Goal: Use online tool/utility: Utilize a website feature to perform a specific function

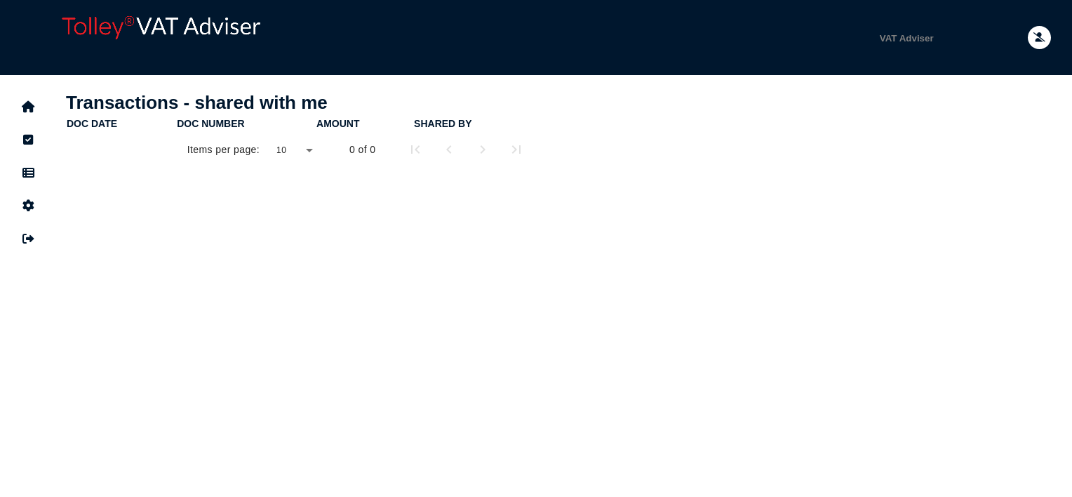
click at [329, 298] on div "Transactions - shared with me doc date doc number Amount shared by Items per pa…" at bounding box center [302, 219] width 493 height 281
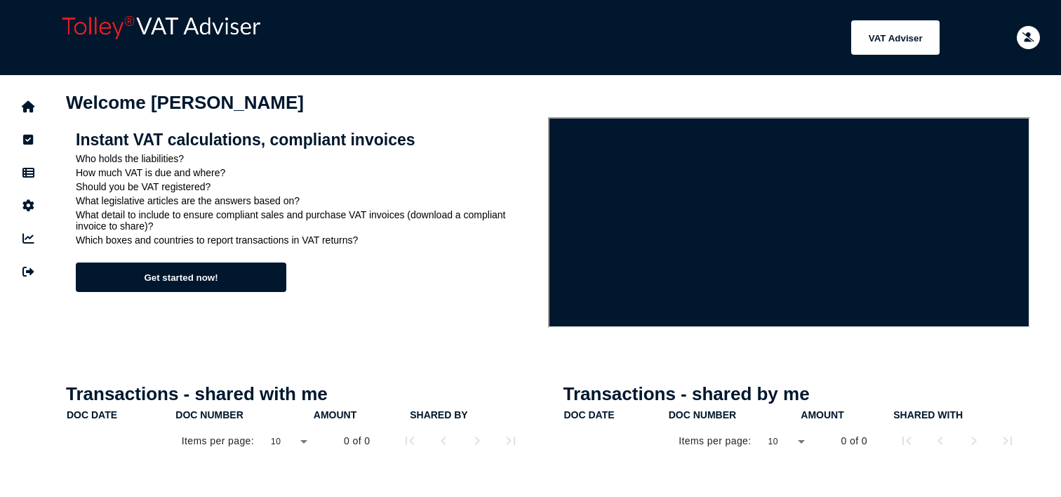
scroll to position [70, 0]
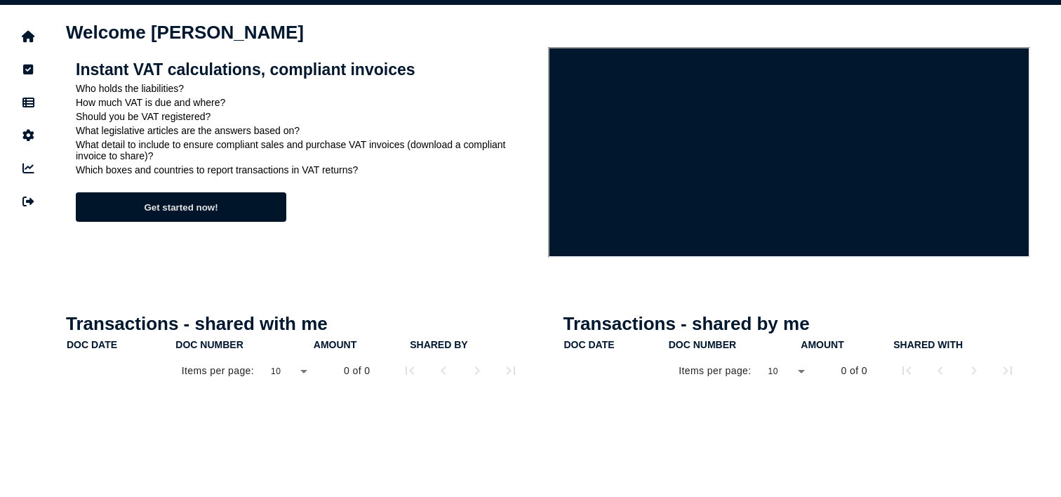
click at [222, 213] on button "Get started now!" at bounding box center [181, 206] width 211 height 29
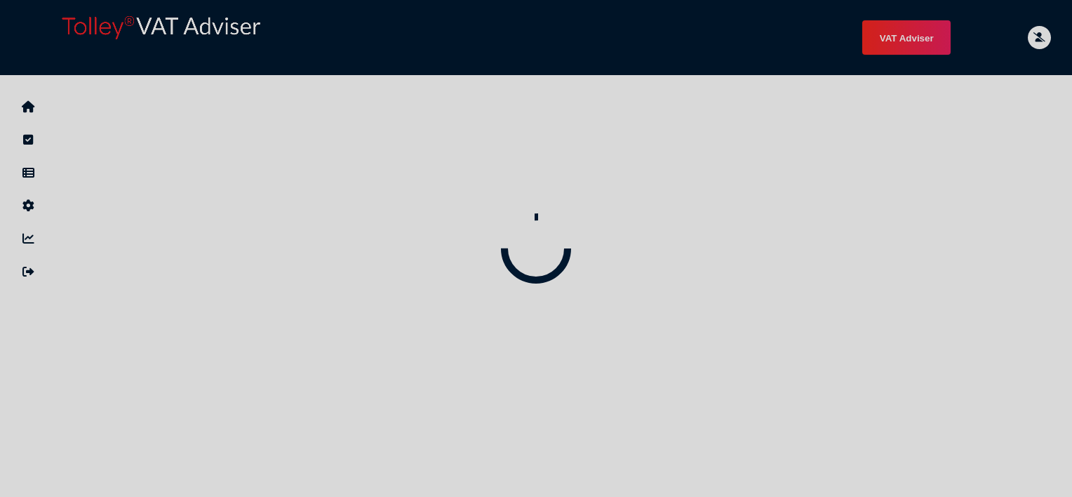
select select "*****"
select select "****"
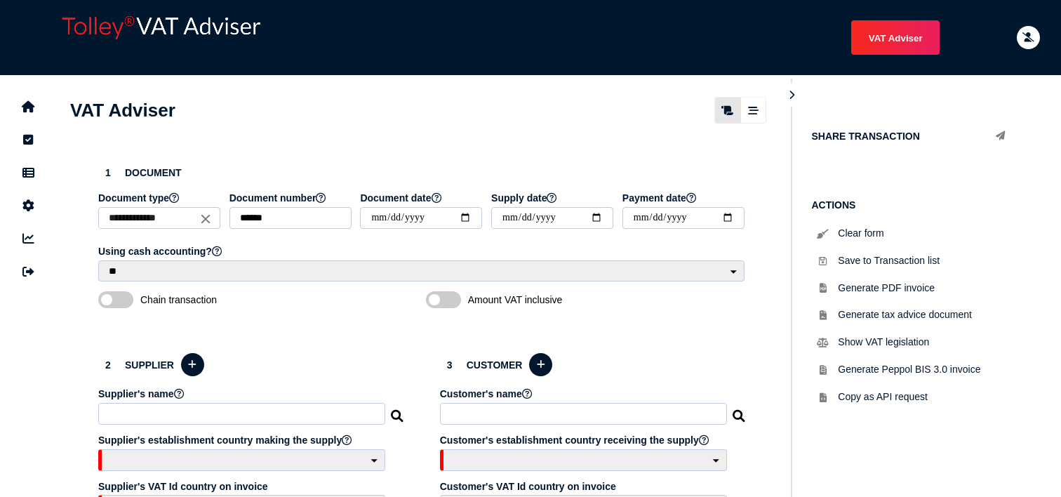
scroll to position [70, 0]
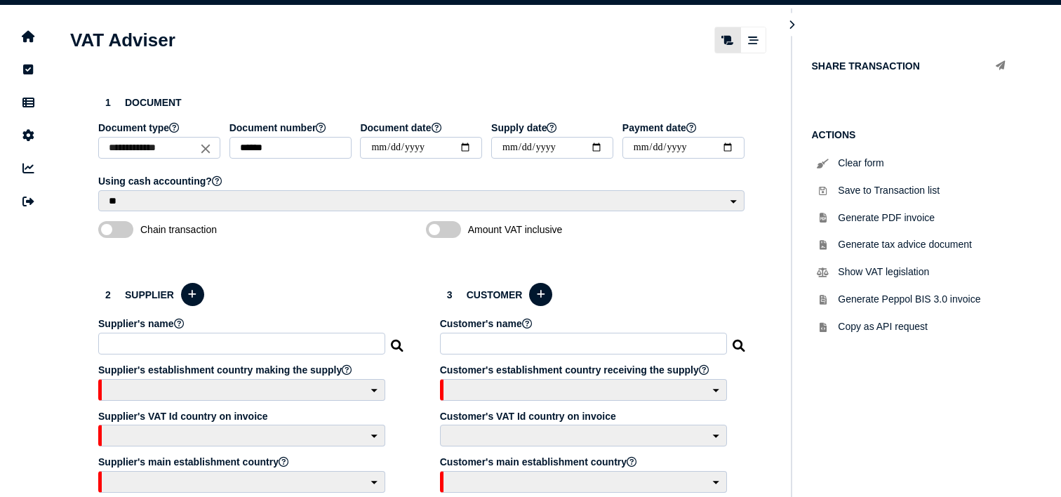
click at [111, 238] on span at bounding box center [115, 229] width 35 height 17
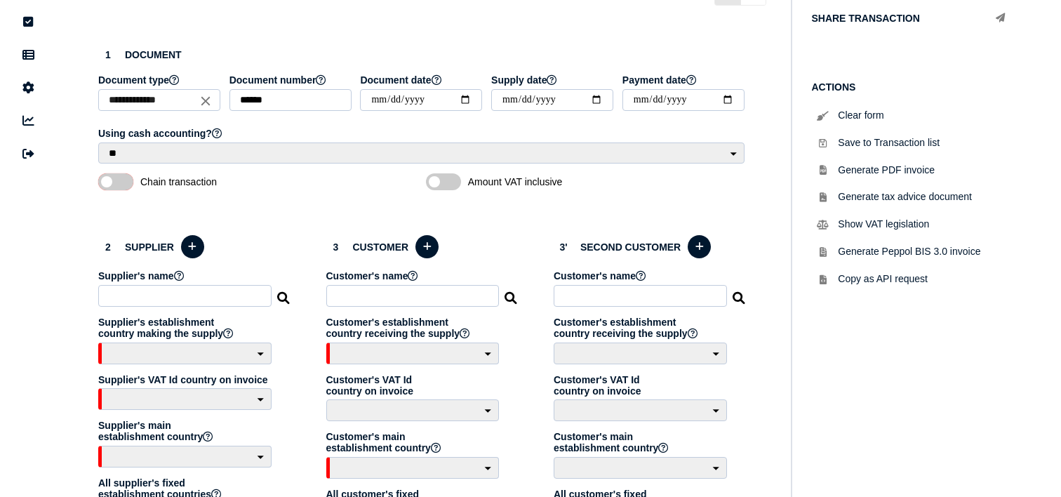
scroll to position [140, 0]
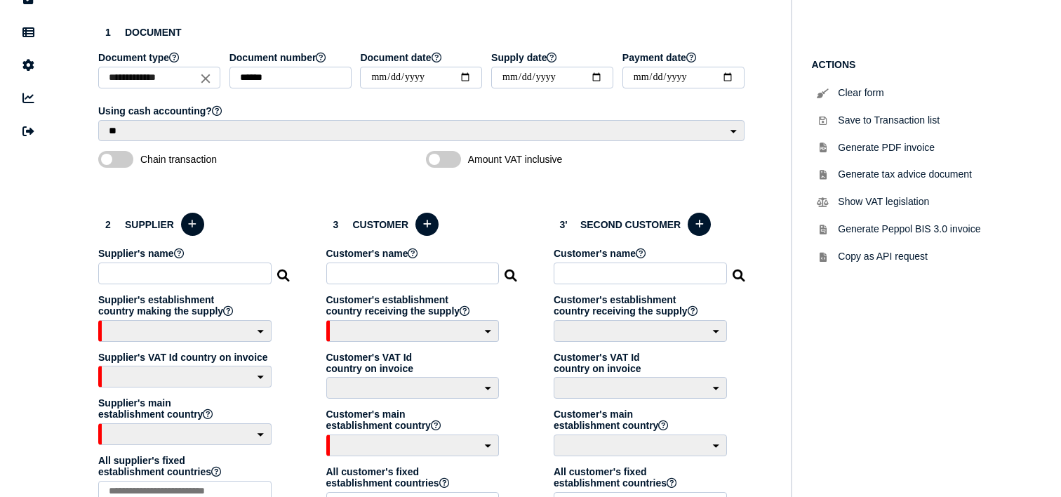
click at [196, 229] on icon at bounding box center [192, 224] width 8 height 9
select select
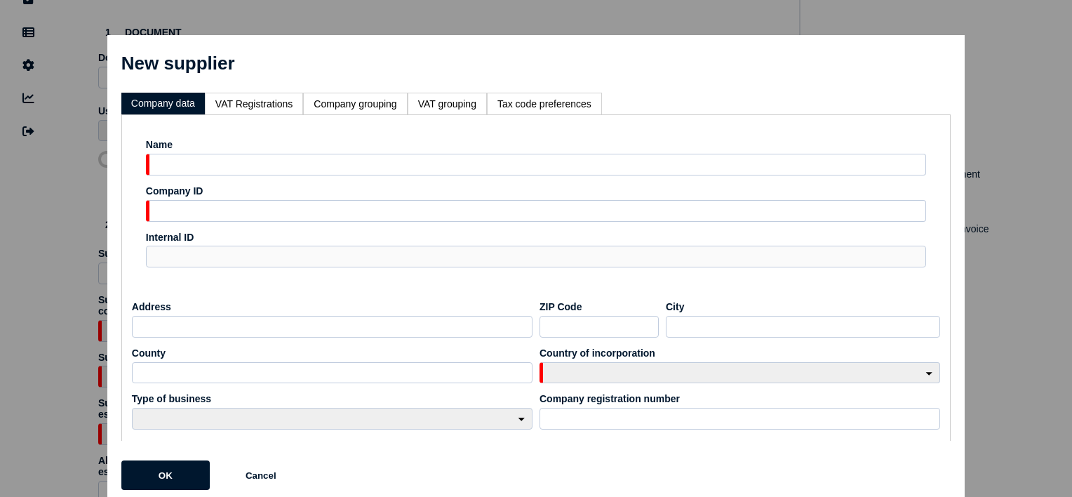
click at [940, 58] on span "×" at bounding box center [945, 60] width 11 height 22
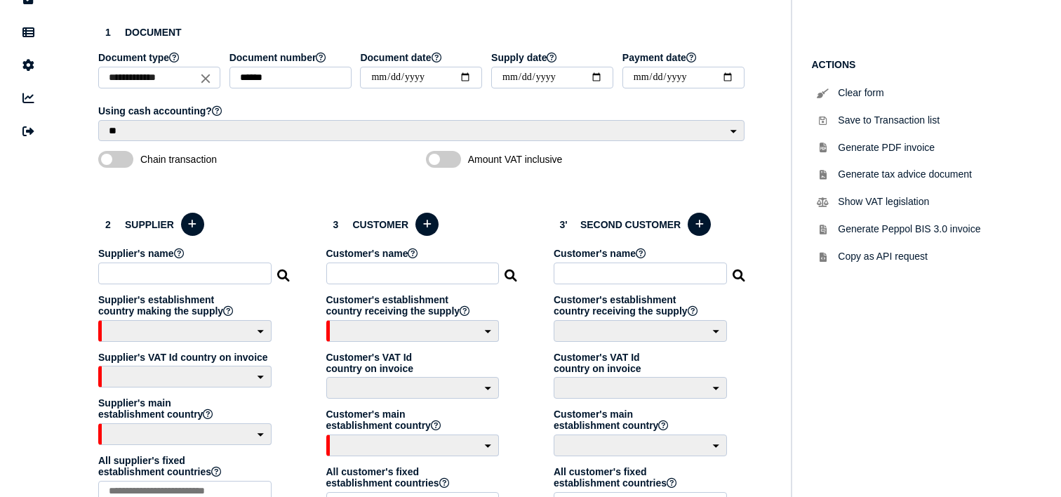
click at [47, 191] on aside "VAT Transaction list Setup Companies Tax codes Users User lists" at bounding box center [28, 440] width 56 height 1010
